Goal: Transaction & Acquisition: Purchase product/service

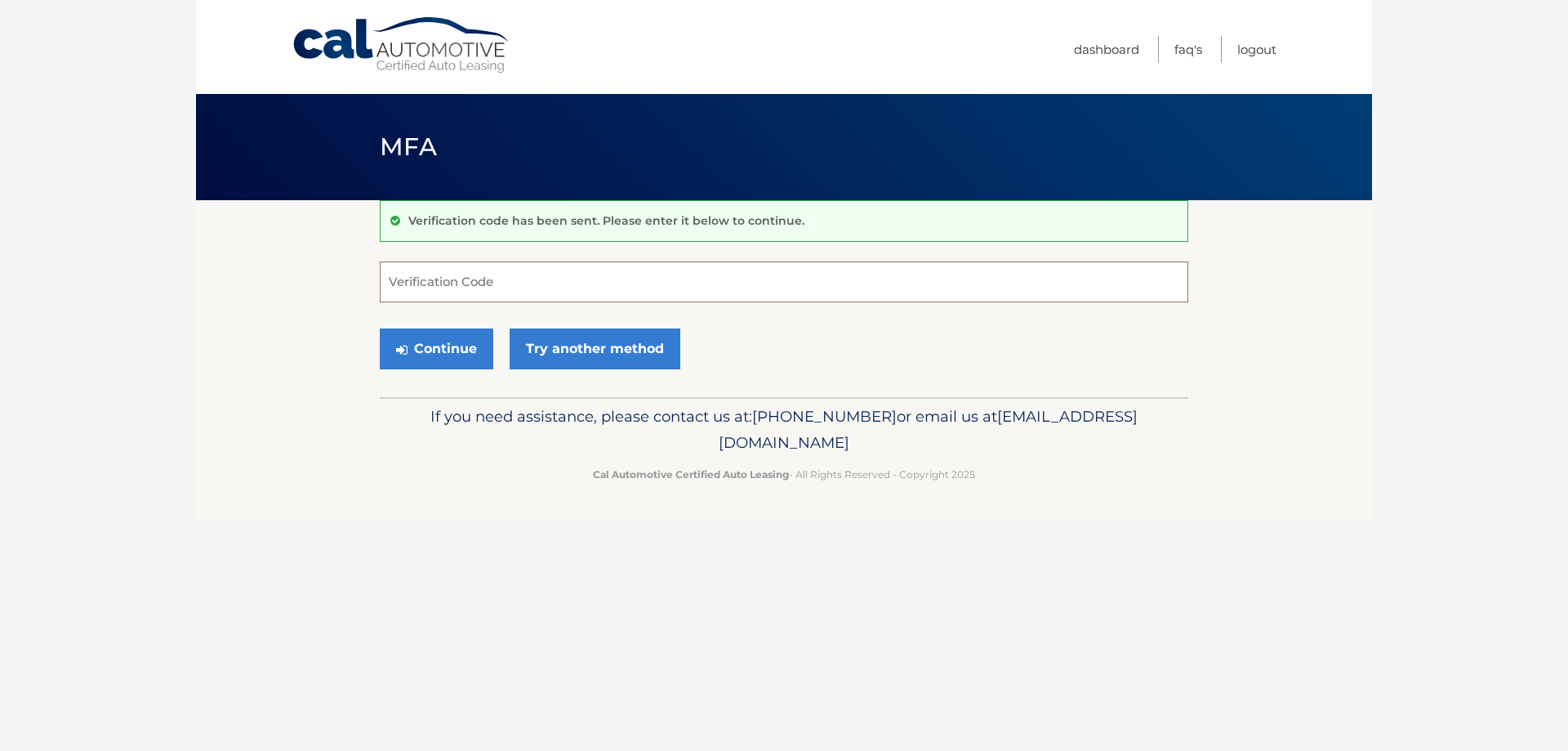
click at [428, 292] on input "Verification Code" at bounding box center [784, 282] width 809 height 41
type input "116095"
click at [436, 352] on button "Continue" at bounding box center [437, 349] width 114 height 41
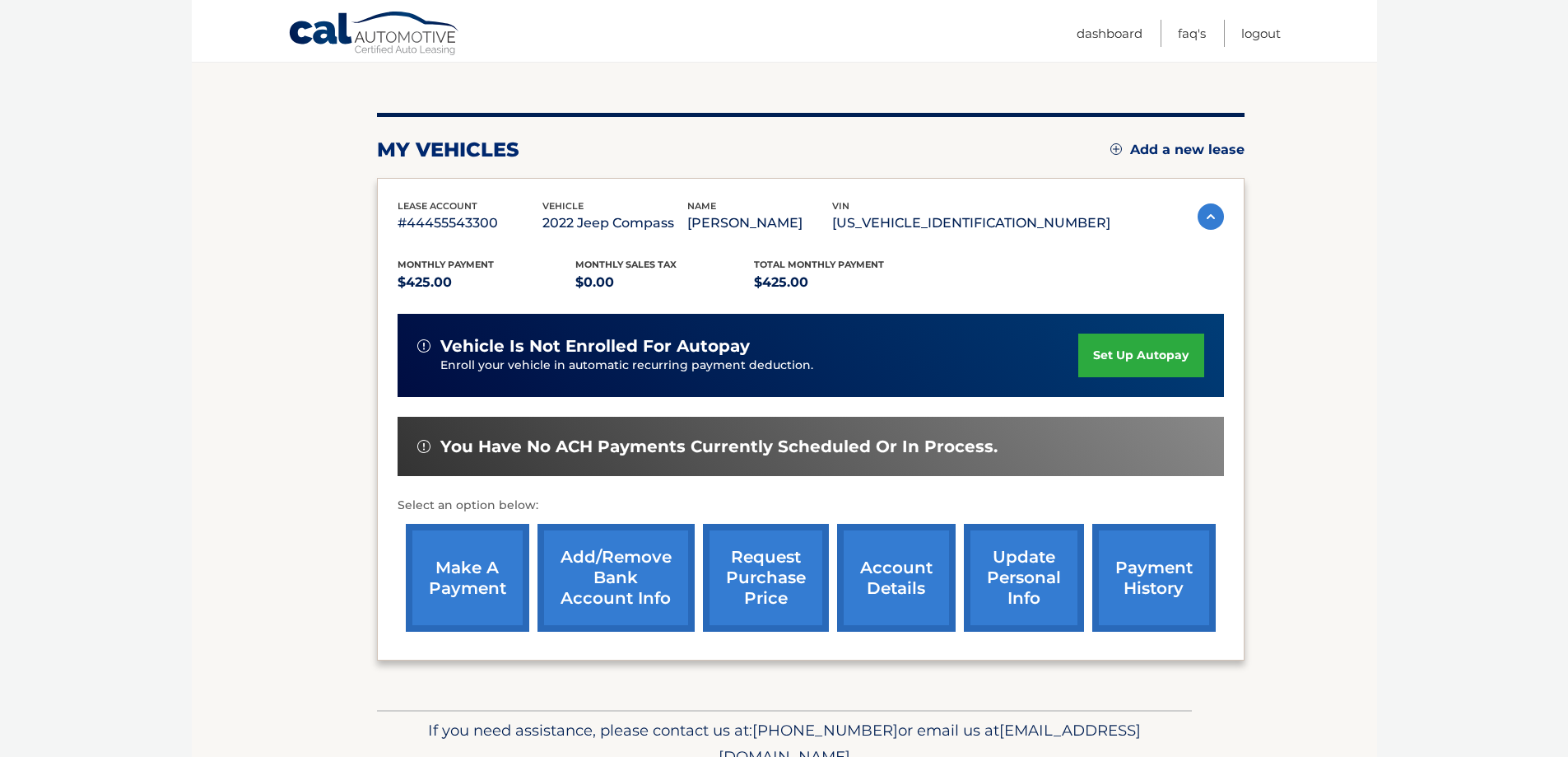
scroll to position [165, 0]
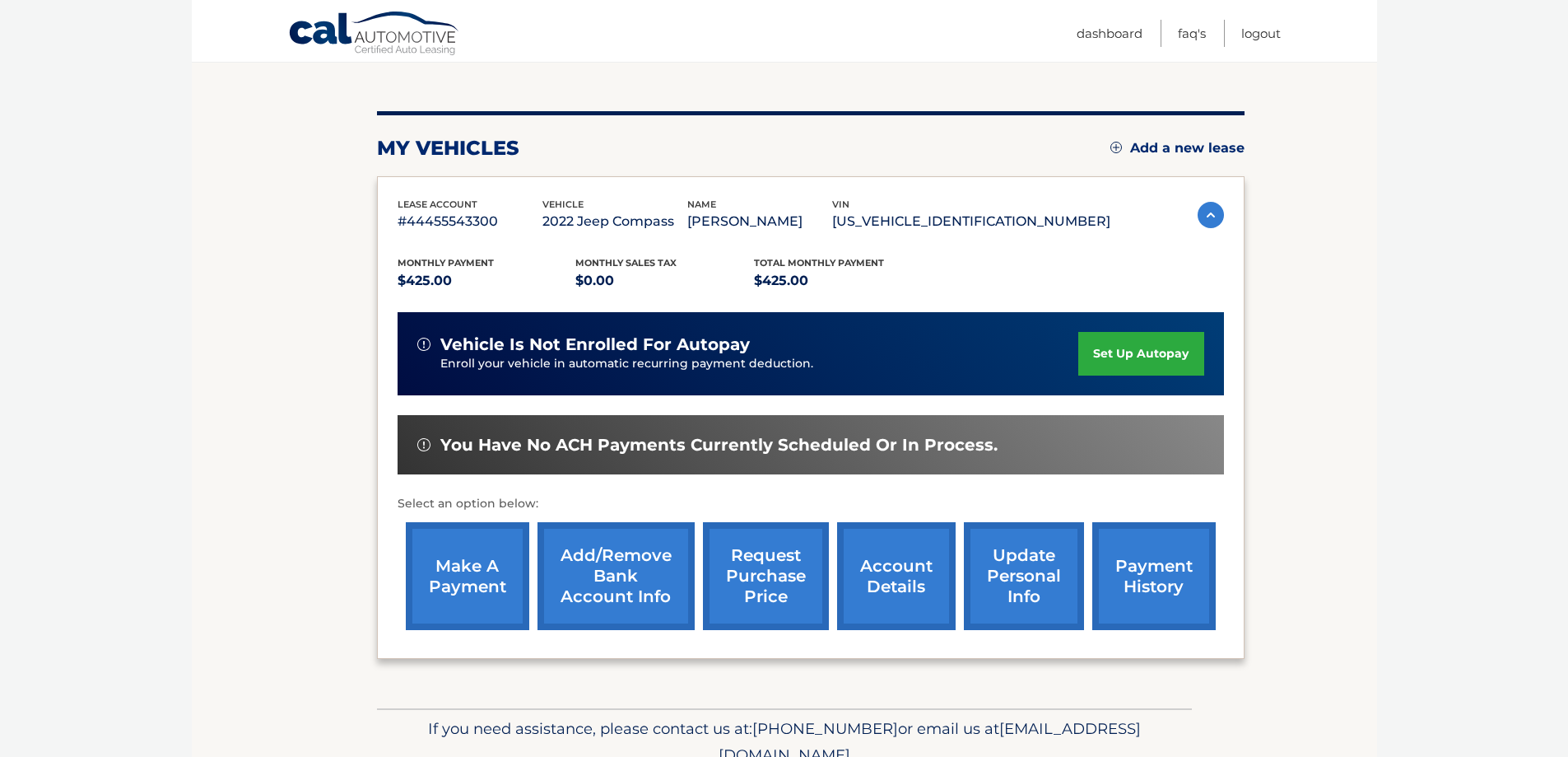
click at [446, 580] on link "make a payment" at bounding box center [467, 575] width 123 height 108
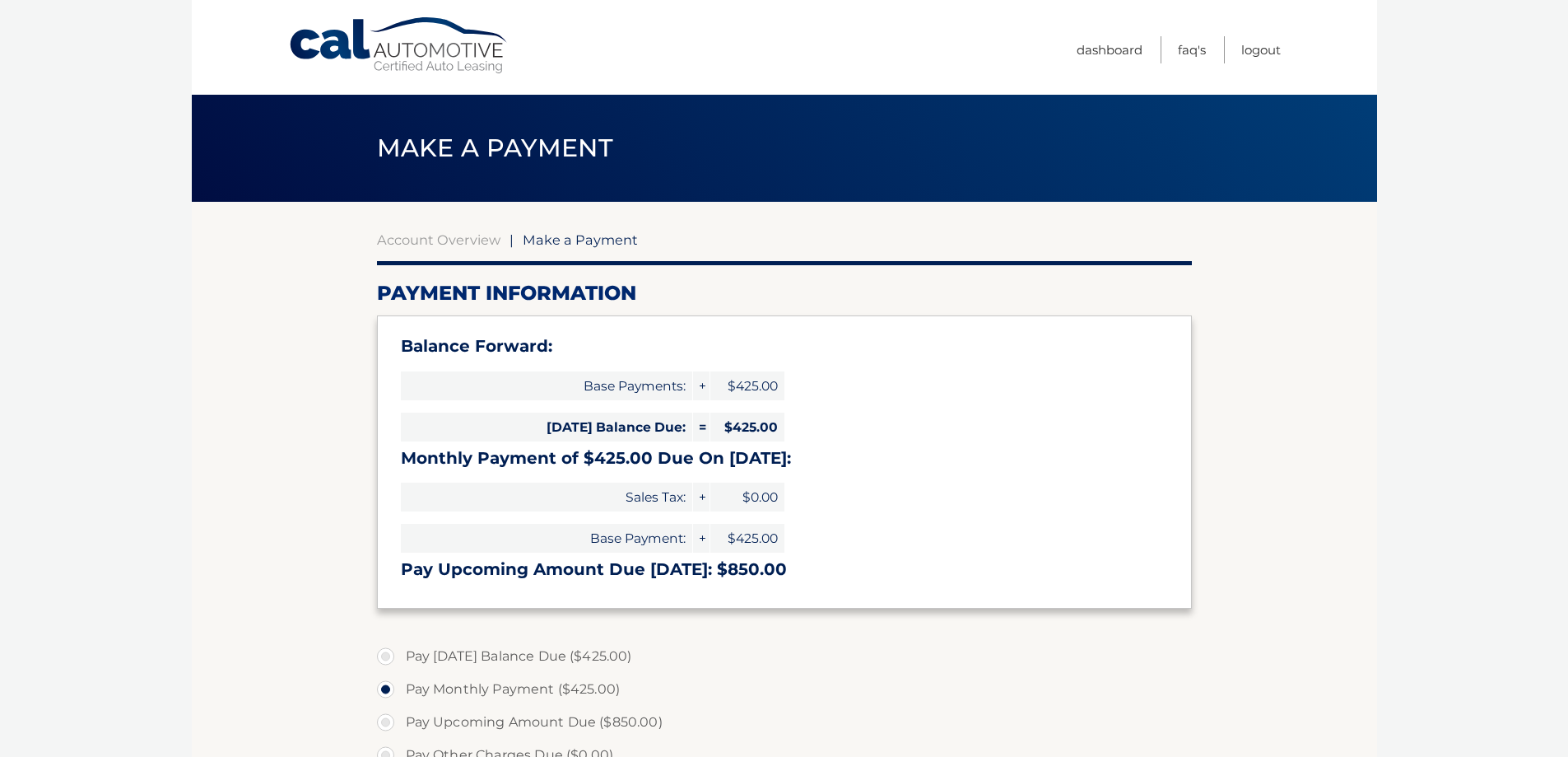
select select "NjM0MDNmNTAtMmYxNy00NWU4LTlmMTUtZDIwZGJlNjY0NTdm"
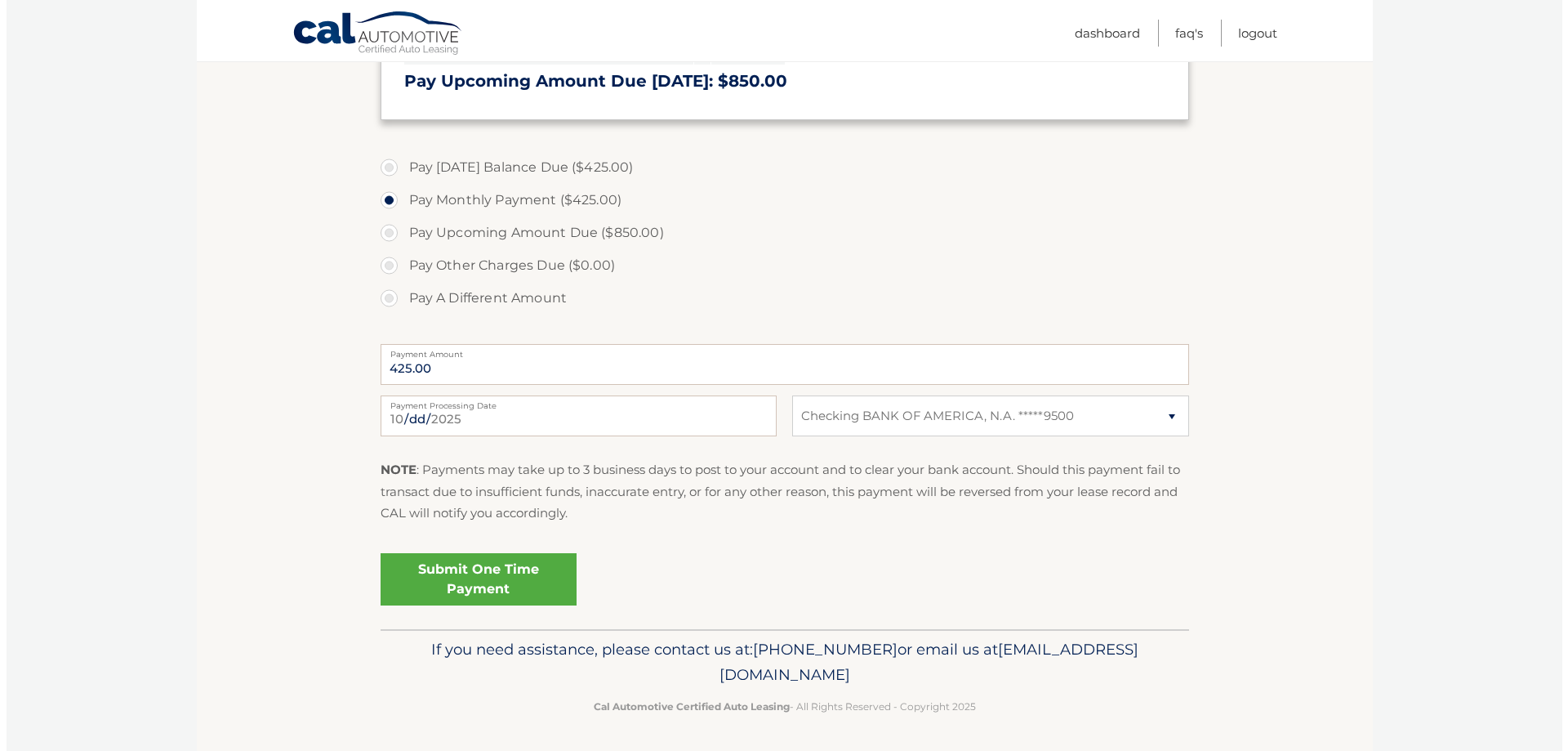
scroll to position [486, 0]
click at [472, 575] on link "Submit One Time Payment" at bounding box center [472, 576] width 196 height 52
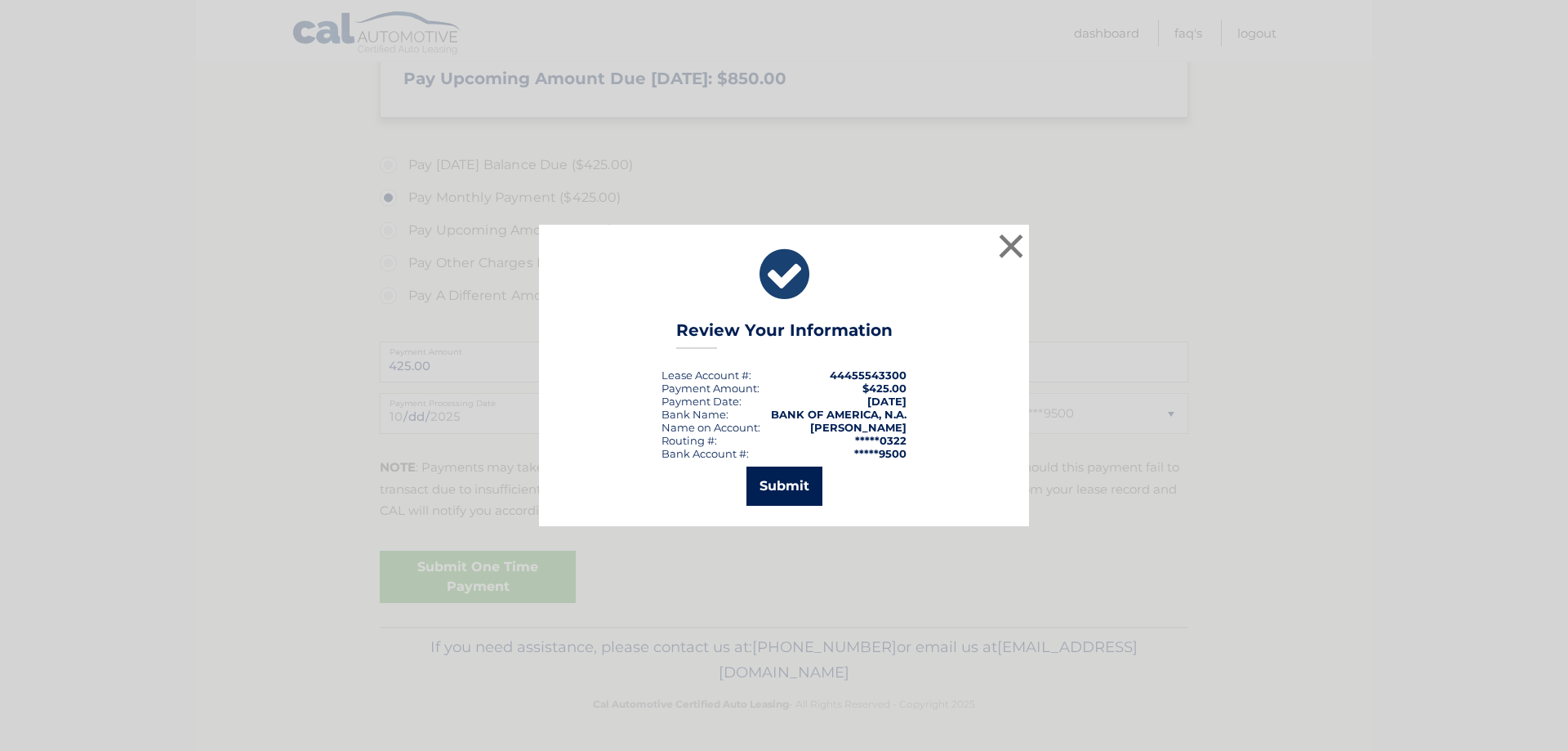
click at [785, 485] on button "Submit" at bounding box center [784, 486] width 76 height 39
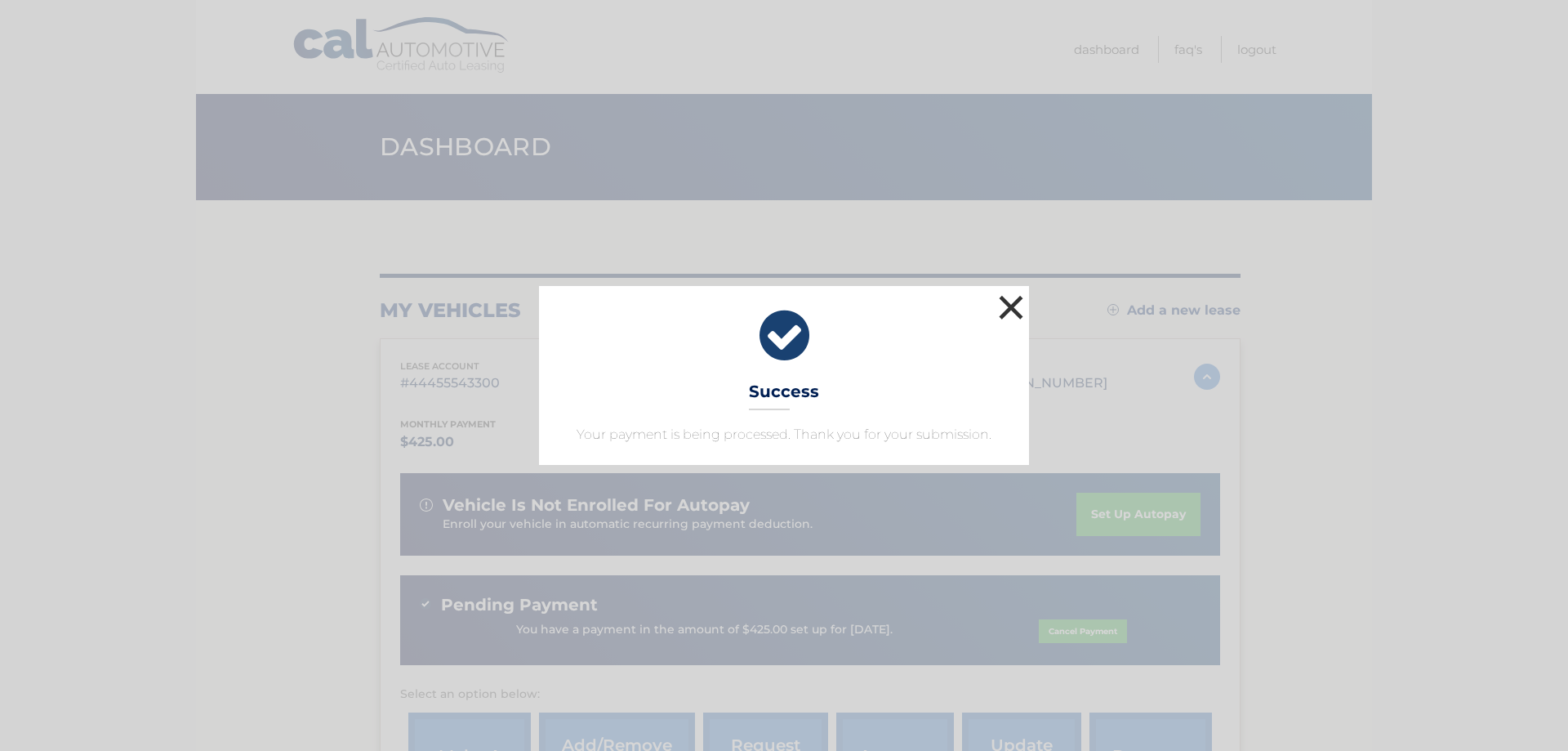
click at [1018, 303] on button "×" at bounding box center [1010, 306] width 33 height 33
